Goal: Find contact information: Find contact information

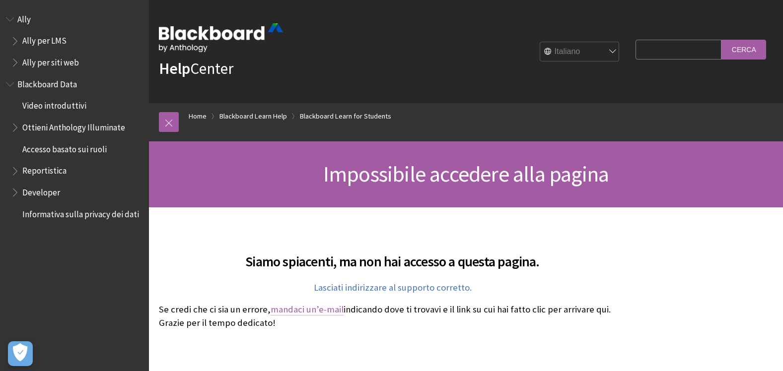
click at [311, 314] on link "mandaci un’e-mail" at bounding box center [307, 310] width 73 height 12
